Goal: Find specific page/section: Find specific page/section

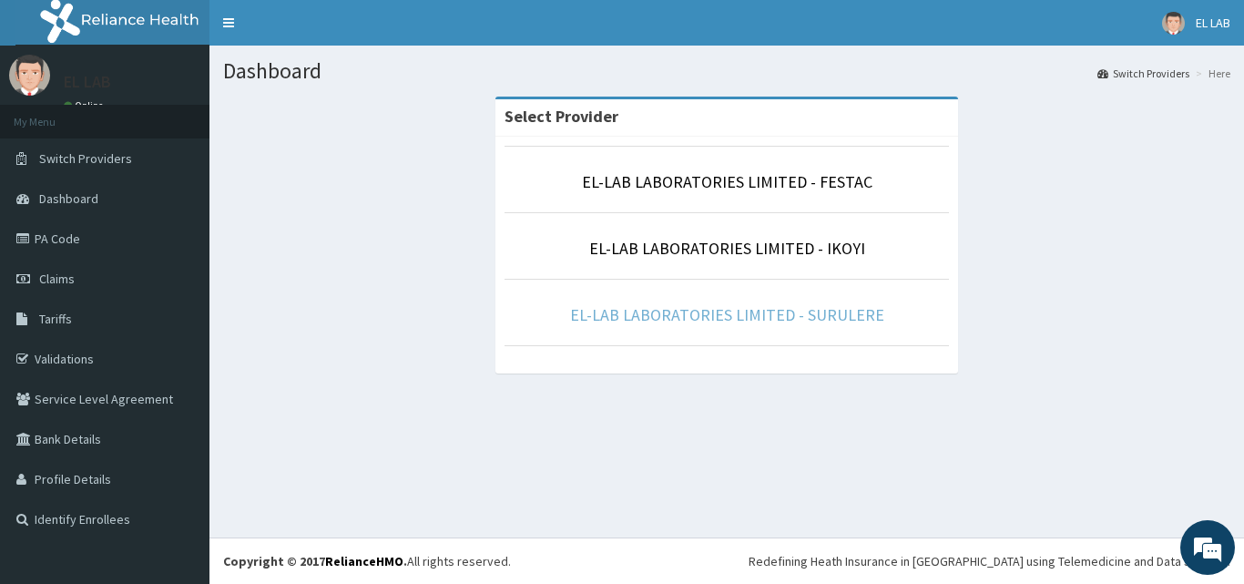
click at [698, 316] on link "EL-LAB LABORATORIES LIMITED - SURULERE" at bounding box center [727, 314] width 314 height 21
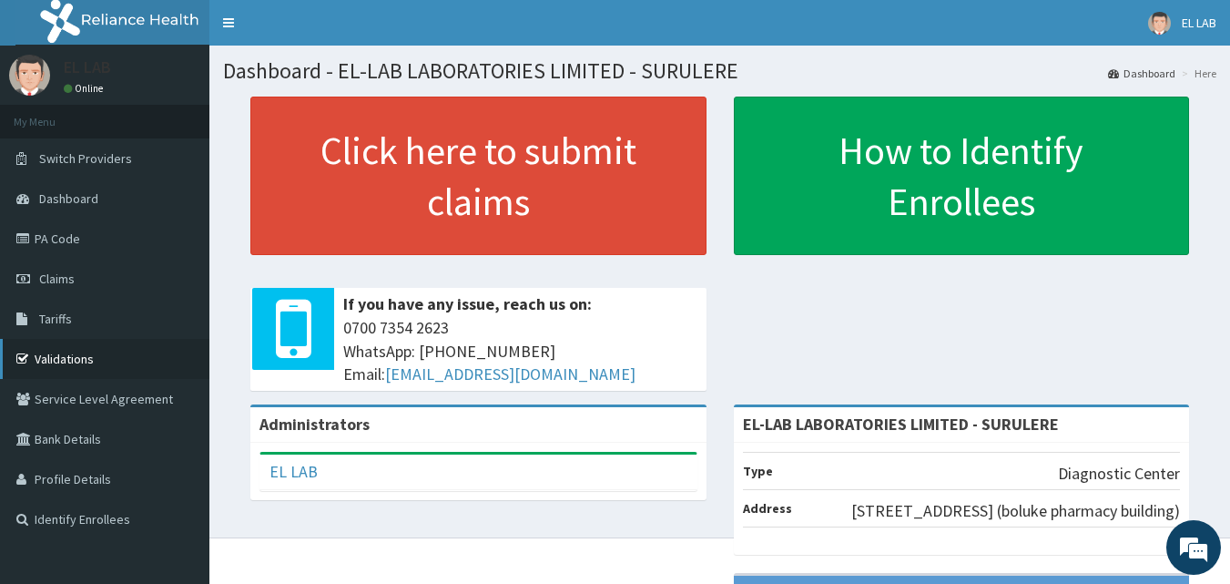
click at [63, 355] on link "Validations" at bounding box center [104, 359] width 209 height 40
